Goal: Task Accomplishment & Management: Use online tool/utility

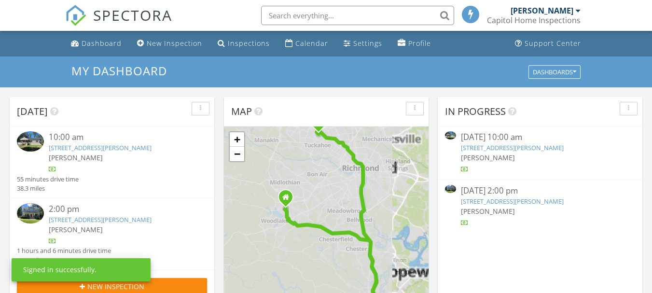
scroll to position [5, 5]
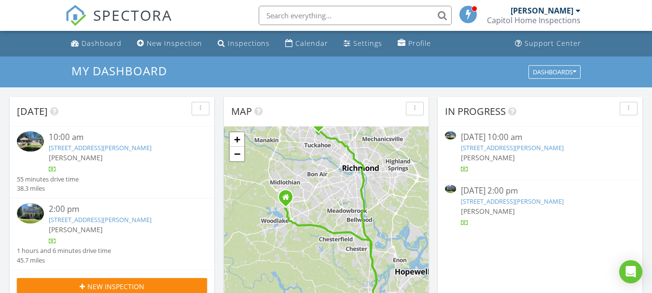
click at [84, 221] on link "8207 Gwinnett Rd, Henrico, VA 23229" at bounding box center [100, 219] width 103 height 9
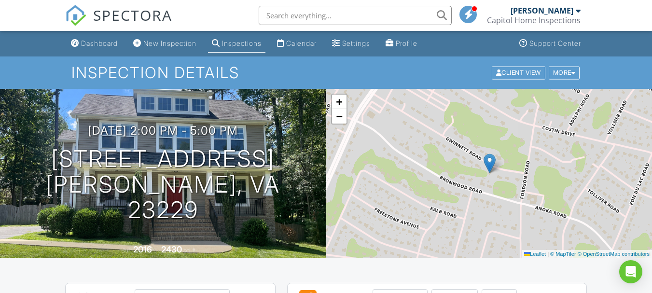
click at [84, 221] on div "08/27/2025 2:00 pm - 5:00 pm 8207 Gwinnett Rd Henrico, VA 23229 Built 2016 2430…" at bounding box center [163, 173] width 326 height 169
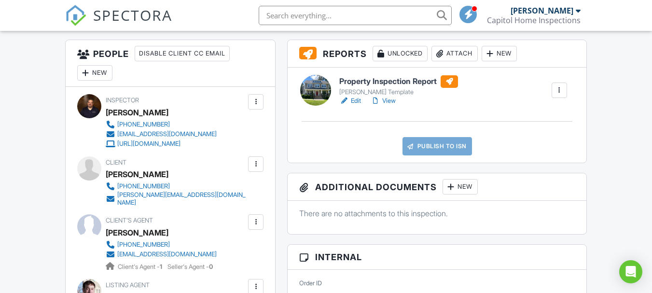
scroll to position [253, 0]
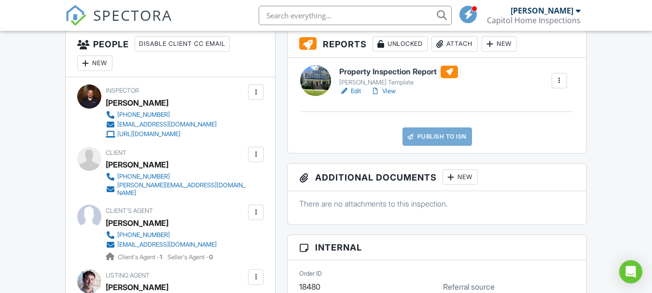
click at [389, 90] on link "View" at bounding box center [383, 91] width 25 height 10
click at [390, 90] on link "View" at bounding box center [383, 91] width 25 height 10
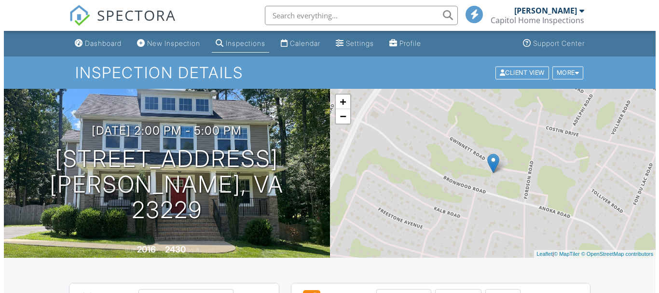
scroll to position [253, 0]
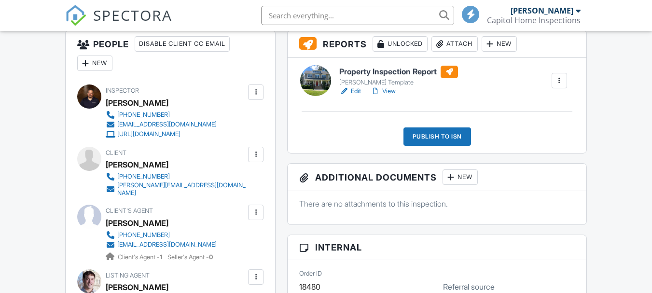
click at [433, 136] on div "Publish to ISN" at bounding box center [438, 136] width 68 height 18
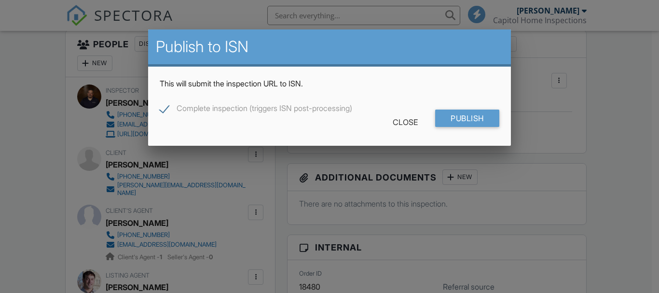
scroll to position [0, 0]
click at [467, 118] on input "Publish" at bounding box center [467, 118] width 64 height 17
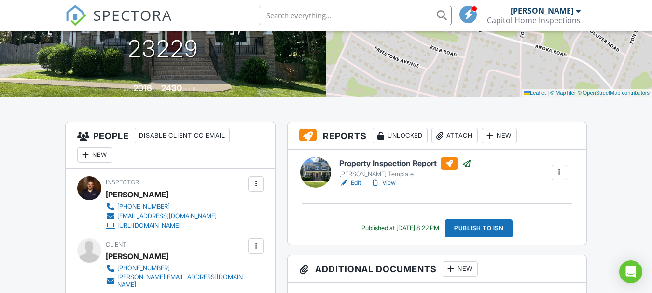
scroll to position [167, 0]
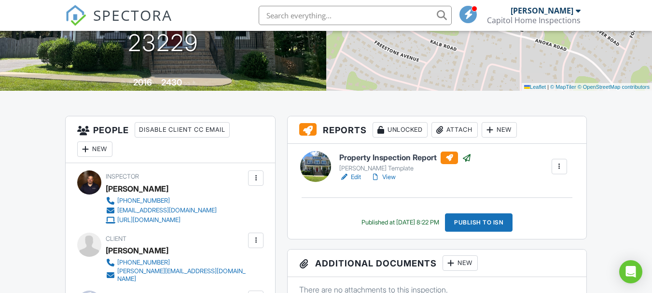
click at [391, 179] on link "View" at bounding box center [383, 177] width 25 height 10
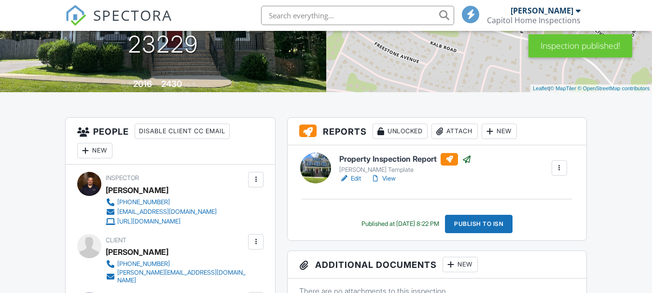
scroll to position [167, 0]
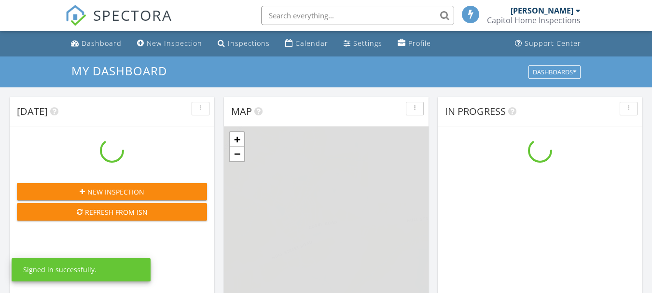
scroll to position [894, 667]
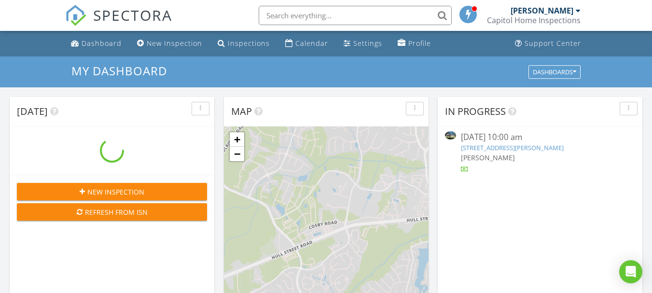
scroll to position [894, 667]
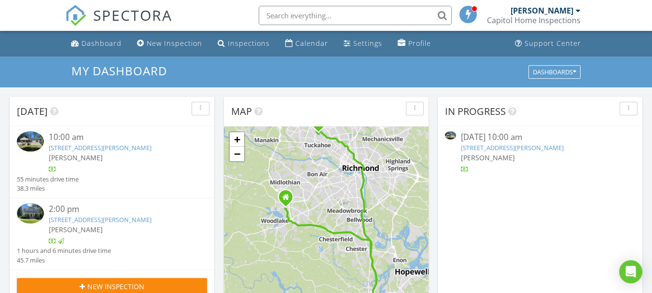
click at [70, 152] on link "[STREET_ADDRESS][PERSON_NAME]" at bounding box center [100, 147] width 103 height 9
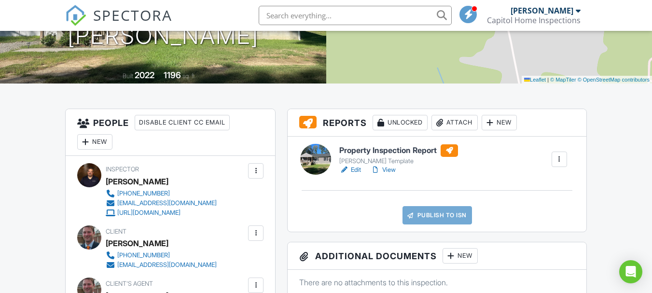
scroll to position [176, 0]
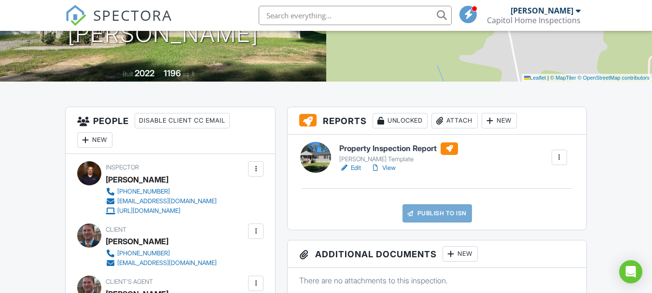
click at [387, 168] on link "View" at bounding box center [383, 168] width 25 height 10
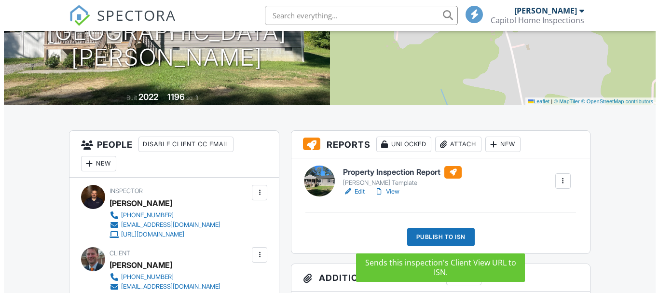
scroll to position [176, 0]
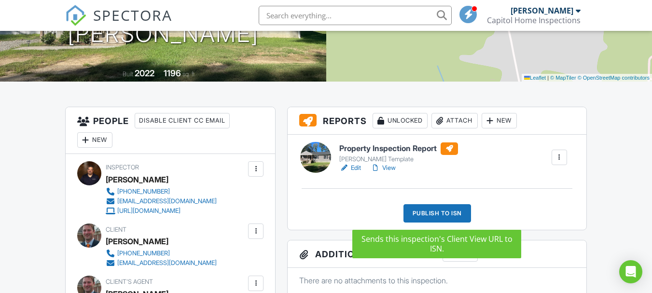
click at [438, 213] on div "Publish to ISN" at bounding box center [438, 213] width 68 height 18
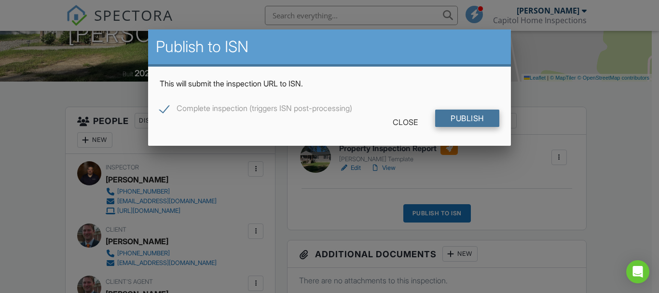
click at [475, 112] on input "Publish" at bounding box center [467, 118] width 64 height 17
